Goal: Information Seeking & Learning: Learn about a topic

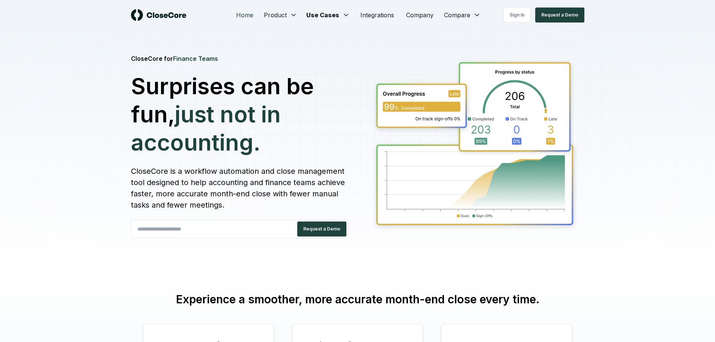
click at [247, 14] on link "Home" at bounding box center [244, 15] width 29 height 15
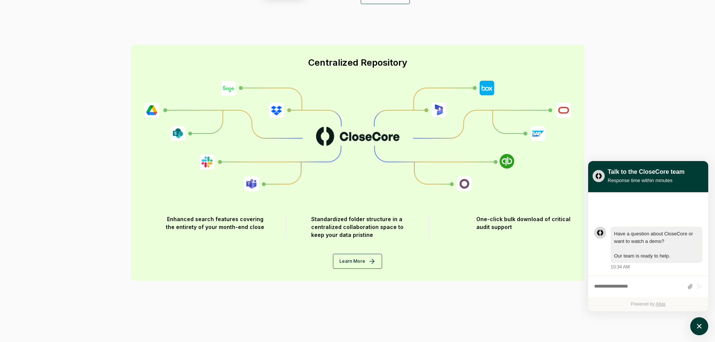
scroll to position [1051, 0]
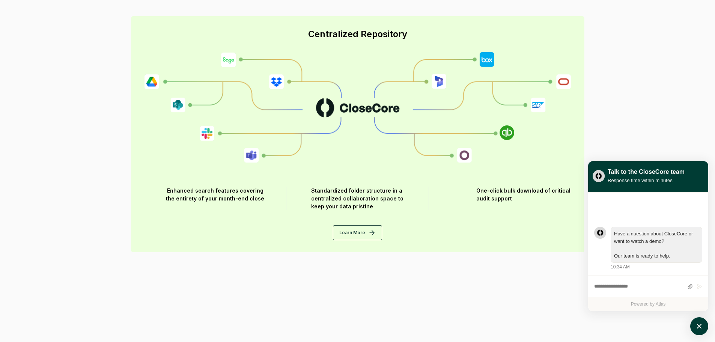
click at [567, 339] on h3 "Customized Financial Reports" at bounding box center [474, 336] width 197 height 12
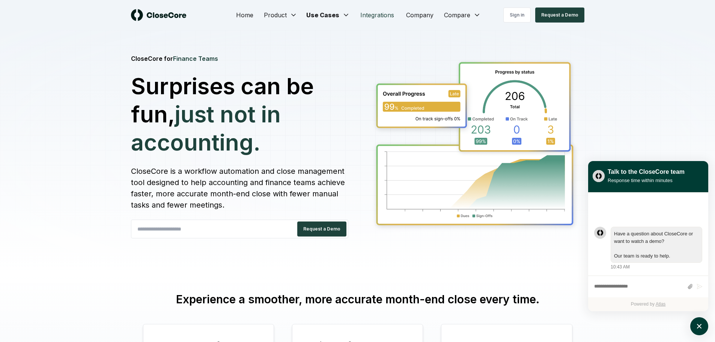
click at [386, 15] on link "Integrations" at bounding box center [377, 15] width 46 height 15
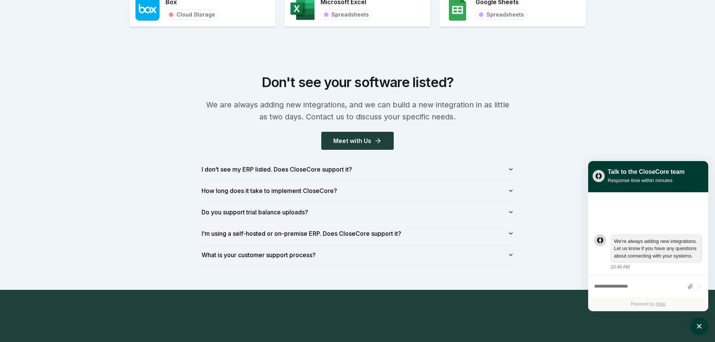
scroll to position [864, 0]
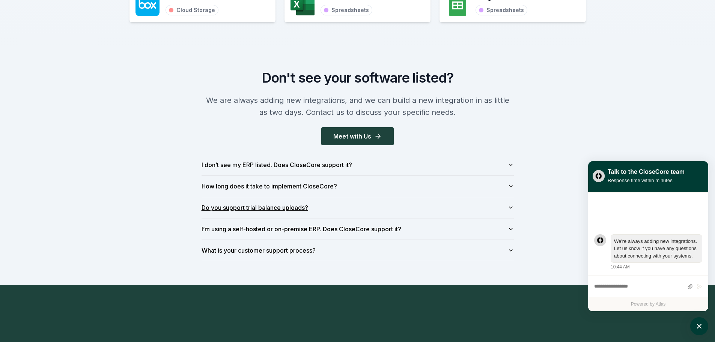
click at [514, 210] on icon "button" at bounding box center [511, 208] width 6 height 6
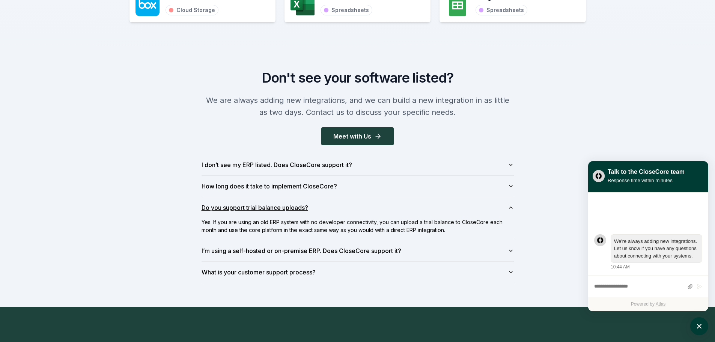
click at [514, 210] on icon "button" at bounding box center [511, 208] width 6 height 6
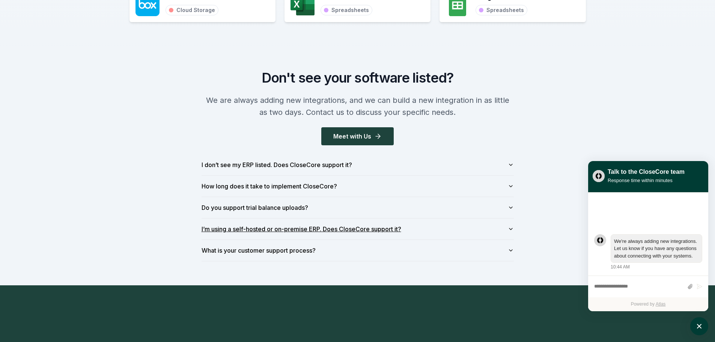
click at [507, 228] on button "I’m using a self-hosted or on-premise ERP. Does CloseCore support it?" at bounding box center [358, 229] width 312 height 21
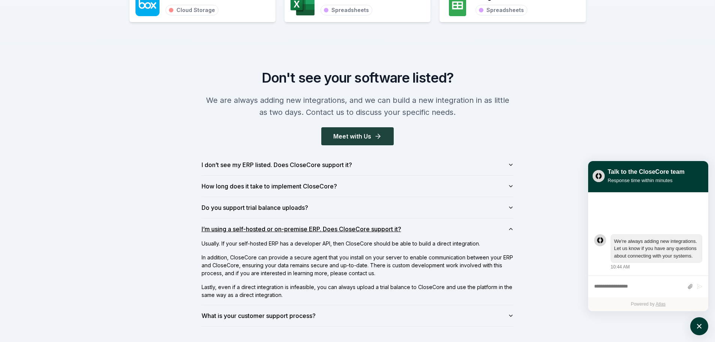
click at [507, 228] on button "I’m using a self-hosted or on-premise ERP. Does CloseCore support it?" at bounding box center [358, 229] width 312 height 21
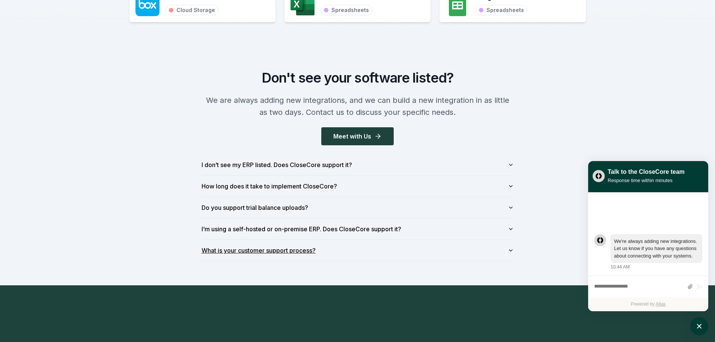
click at [508, 250] on icon "button" at bounding box center [511, 250] width 6 height 6
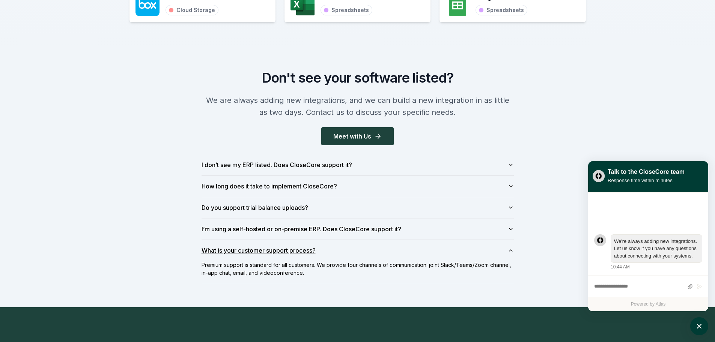
click at [508, 250] on icon "button" at bounding box center [511, 250] width 6 height 6
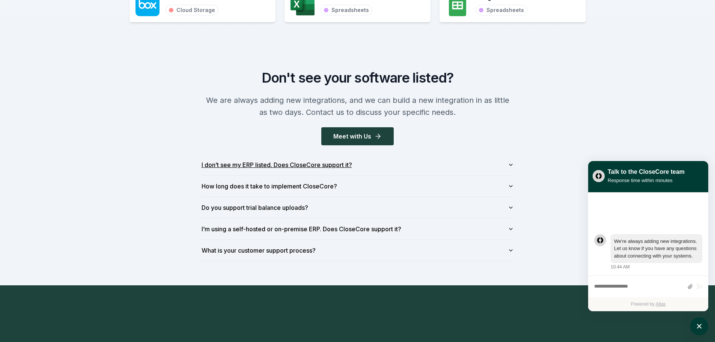
click at [507, 163] on button "I don’t see my ERP listed. Does CloseCore support it?" at bounding box center [358, 164] width 312 height 21
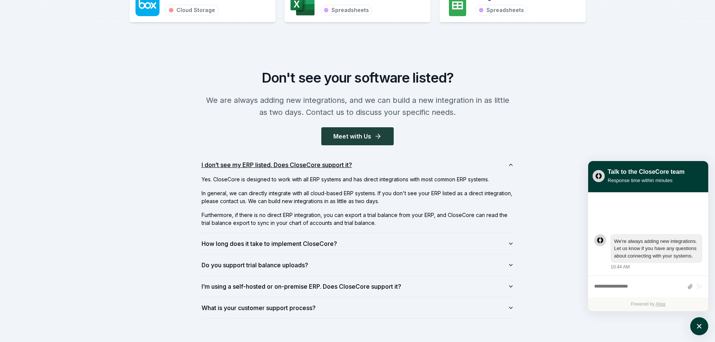
click at [507, 163] on button "I don’t see my ERP listed. Does CloseCore support it?" at bounding box center [358, 164] width 312 height 21
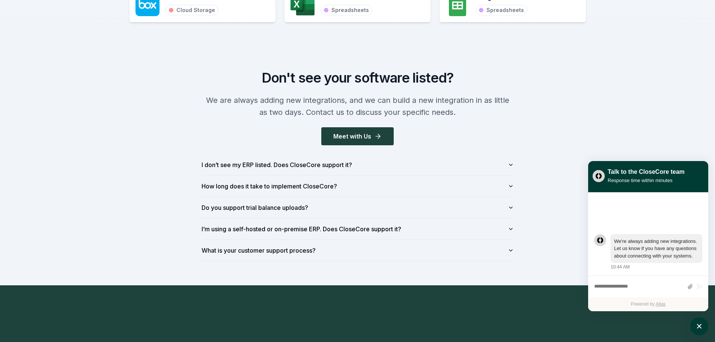
click at [520, 191] on div "Don't see your software listed? We are always adding new integrations, and we c…" at bounding box center [358, 165] width 336 height 191
click at [518, 188] on div "Don't see your software listed? We are always adding new integrations, and we c…" at bounding box center [358, 165] width 336 height 191
click at [513, 186] on icon "button" at bounding box center [511, 186] width 6 height 6
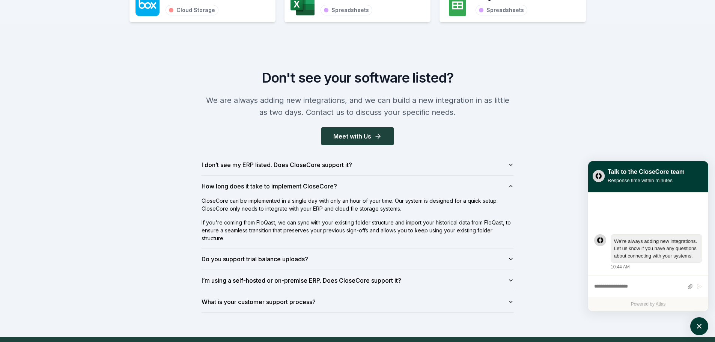
drag, startPoint x: 513, startPoint y: 186, endPoint x: 547, endPoint y: 145, distance: 53.6
click at [572, 169] on div "Don't see your software listed? We are always adding new integrations, and we c…" at bounding box center [357, 191] width 715 height 291
click at [511, 187] on icon "button" at bounding box center [511, 186] width 6 height 6
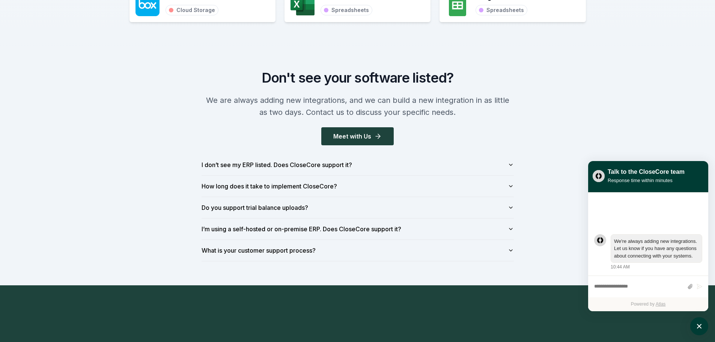
click at [626, 125] on div "Don't see your software listed? We are always adding new integrations, and we c…" at bounding box center [357, 165] width 715 height 239
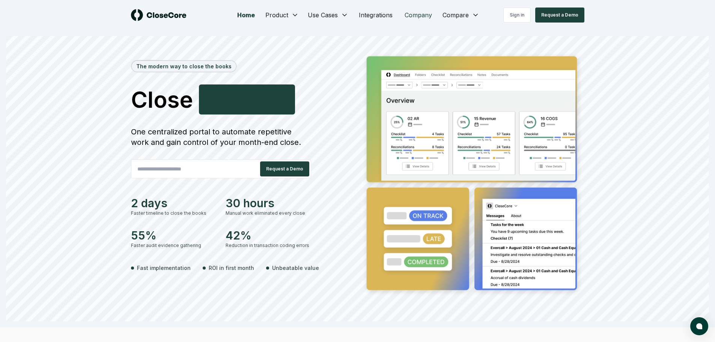
click at [426, 16] on link "Company" at bounding box center [418, 15] width 39 height 15
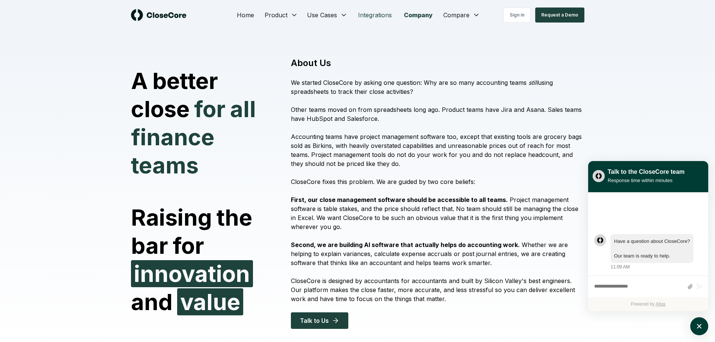
click at [384, 16] on link "Integrations" at bounding box center [375, 15] width 46 height 15
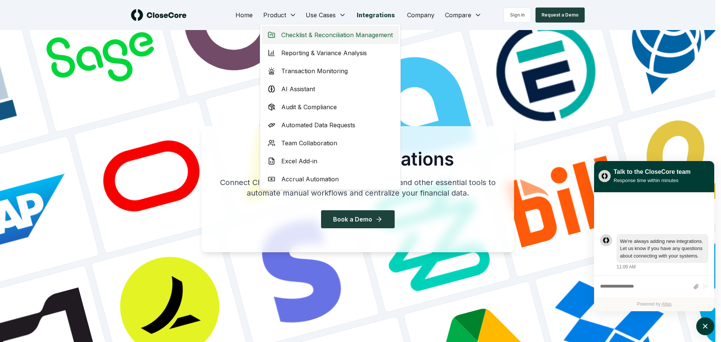
click at [308, 34] on span "Checklist & Reconciliation Management" at bounding box center [337, 34] width 112 height 9
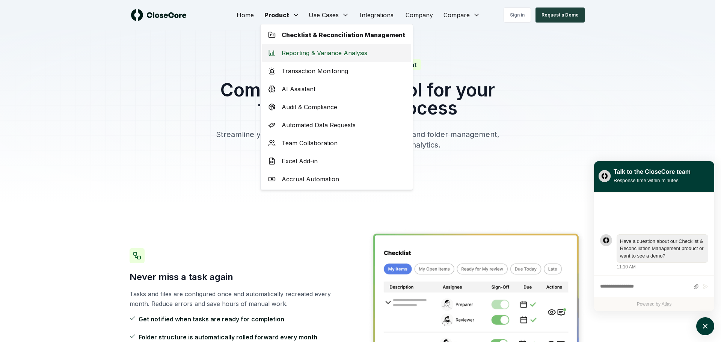
click at [324, 55] on span "Reporting & Variance Analysis" at bounding box center [325, 52] width 86 height 9
